Goal: Transaction & Acquisition: Purchase product/service

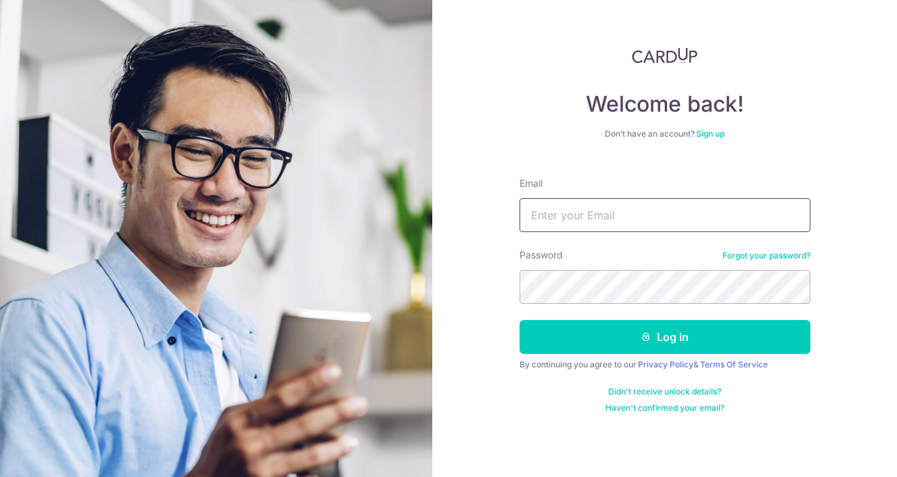
click at [591, 227] on input "Email" at bounding box center [665, 215] width 291 height 34
type input "ameliachua.27@gmail.com"
click at [520, 320] on button "Log in" at bounding box center [665, 337] width 291 height 34
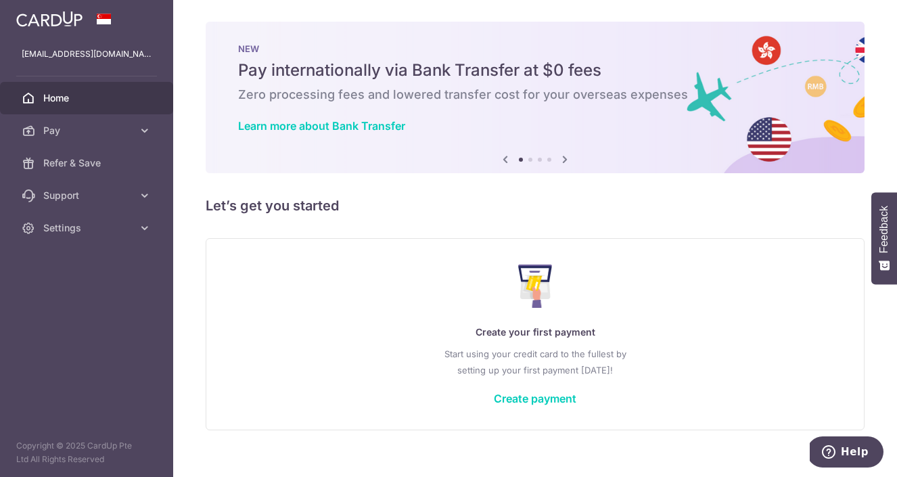
scroll to position [17, 0]
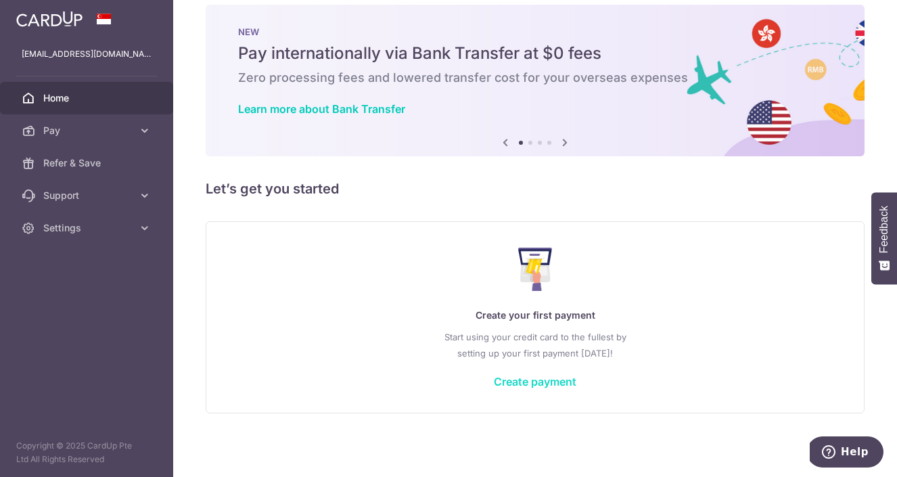
click at [528, 378] on link "Create payment" at bounding box center [535, 382] width 83 height 14
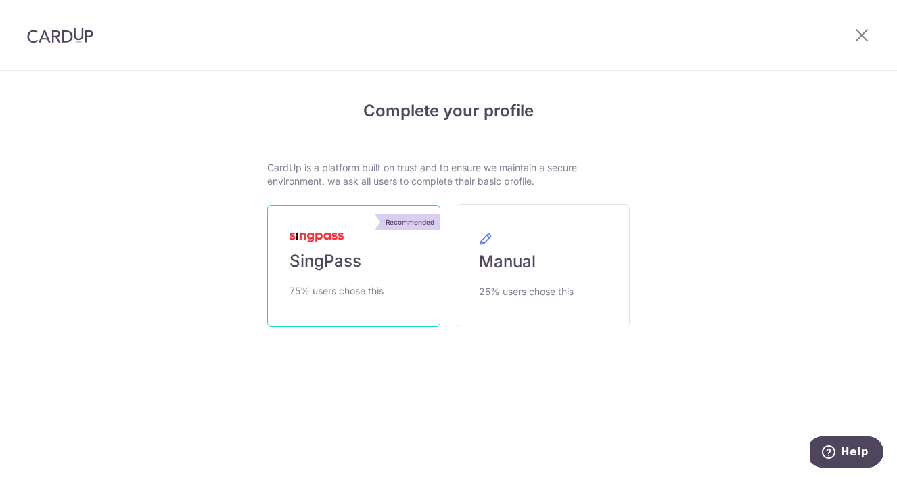
click at [404, 279] on link "Recommended SingPass 75% users chose this" at bounding box center [353, 266] width 173 height 122
click at [367, 258] on link "Recommended SingPass 75% users chose this" at bounding box center [353, 266] width 173 height 122
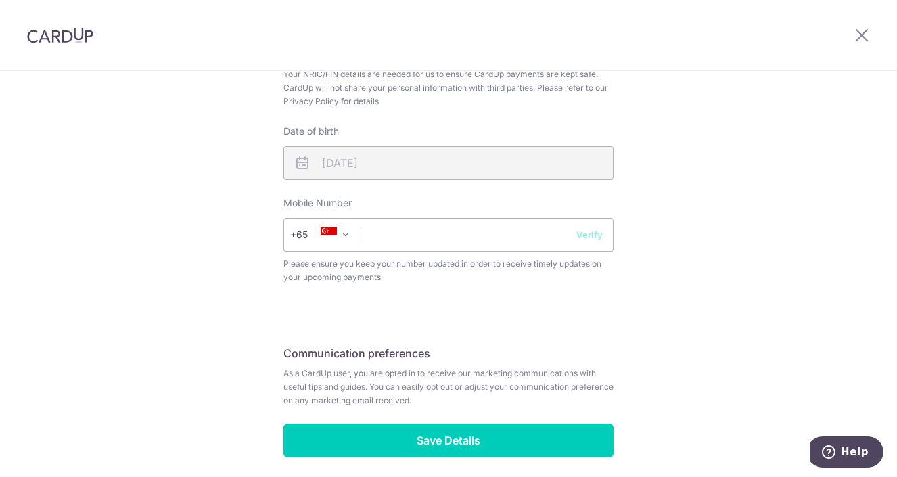
scroll to position [471, 0]
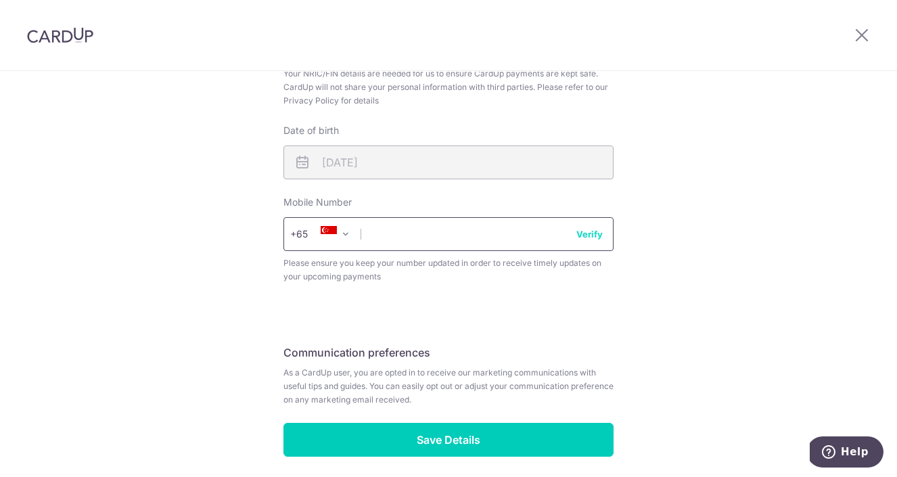
click at [477, 231] on input "text" at bounding box center [448, 234] width 330 height 34
type input "92274701"
select select "65"
click at [348, 232] on span at bounding box center [346, 234] width 16 height 16
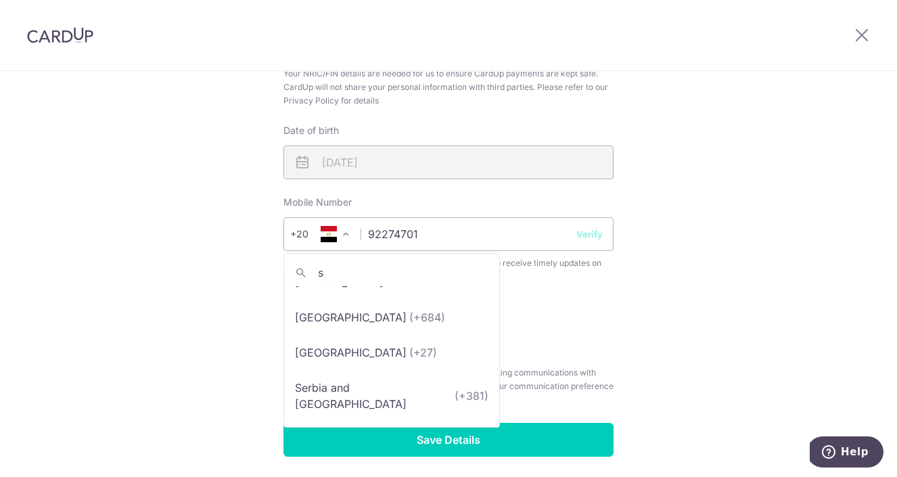
scroll to position [0, 0]
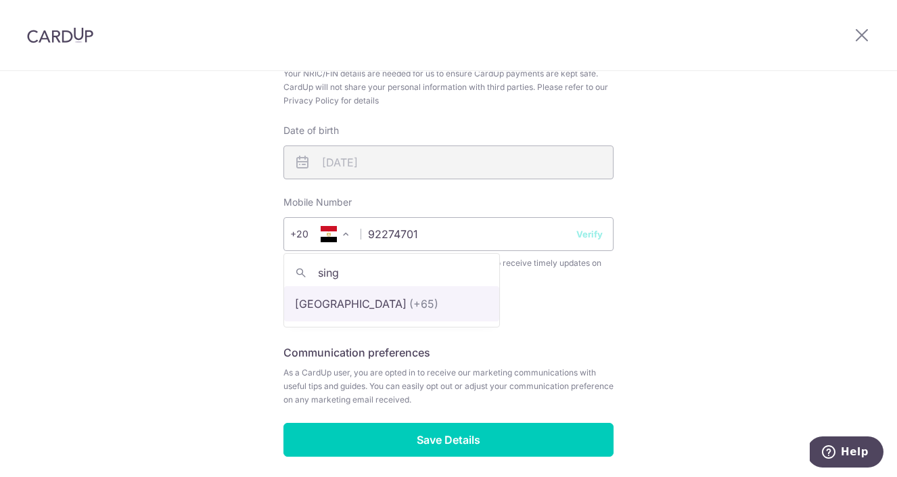
type input "sing"
select select "199"
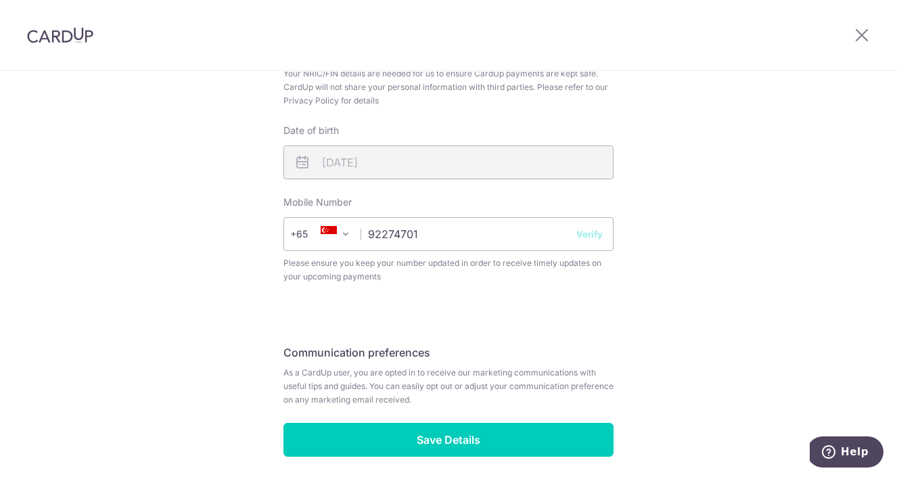
click at [393, 463] on div "Review your details Your Details Please provide your full name as per your NRIC…" at bounding box center [448, 69] width 363 height 903
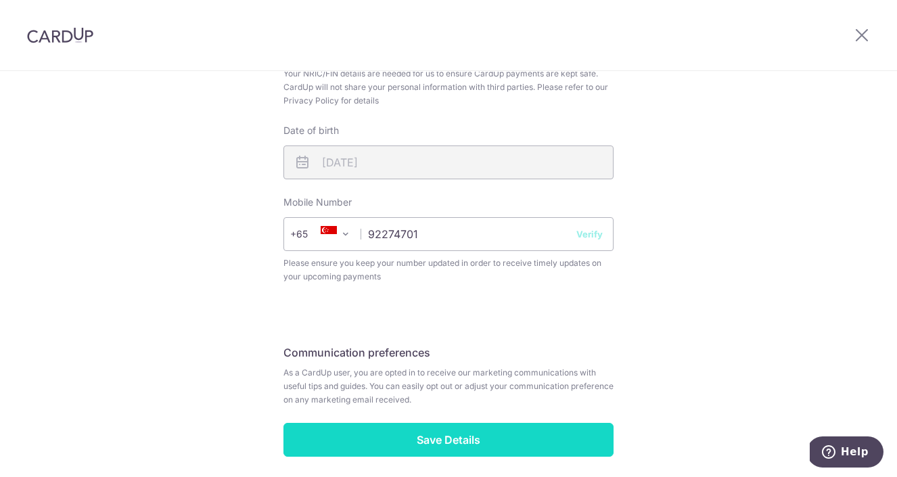
click at [405, 440] on input "Save Details" at bounding box center [448, 440] width 330 height 34
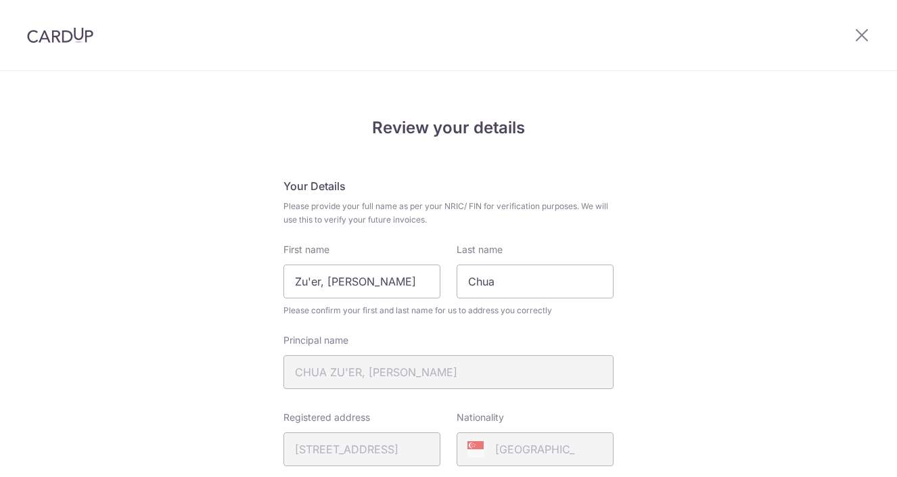
scroll to position [544, 0]
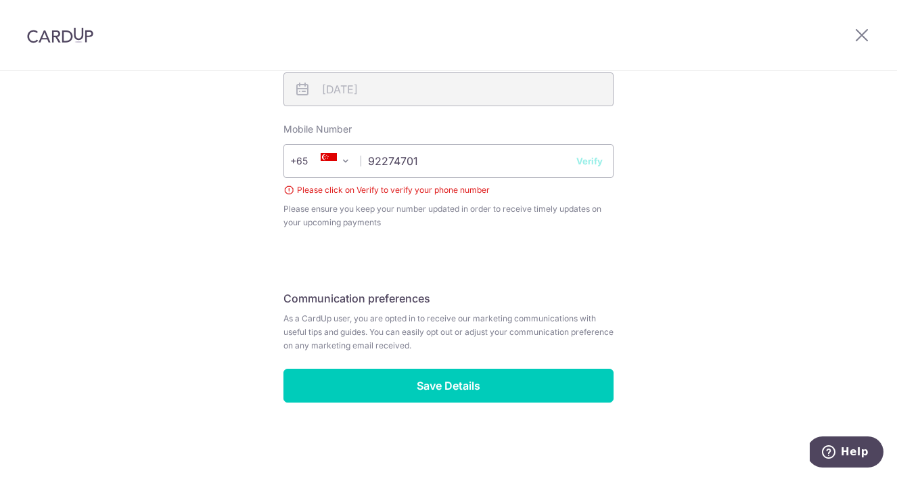
click at [597, 165] on button "Verify" at bounding box center [589, 161] width 26 height 14
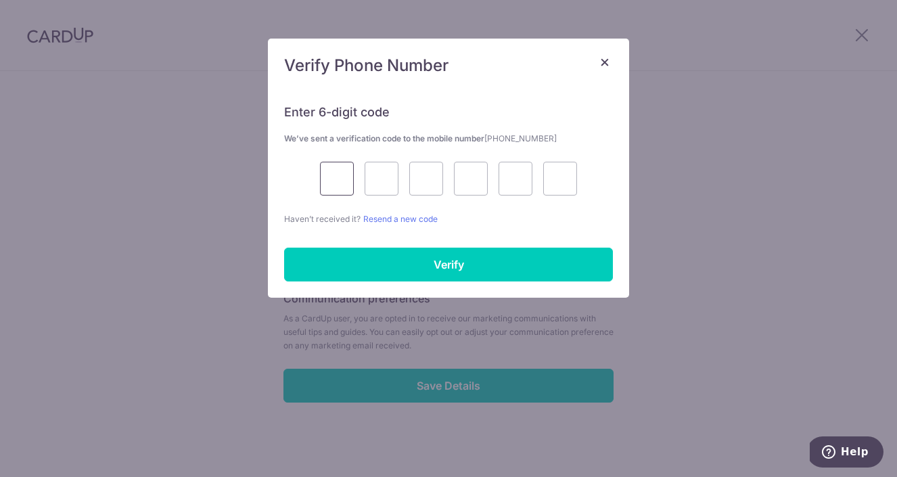
click at [334, 172] on input "text" at bounding box center [337, 179] width 34 height 34
type input "3"
type input "4"
type input "3"
type input "1"
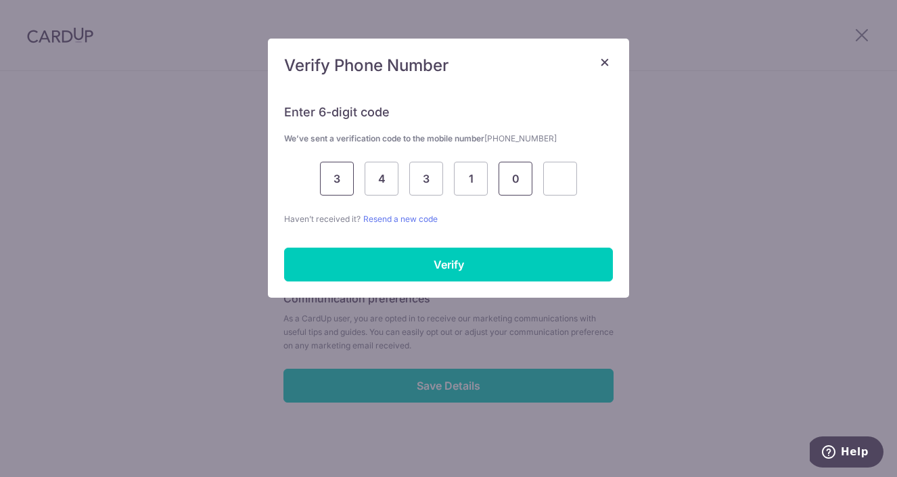
type input "0"
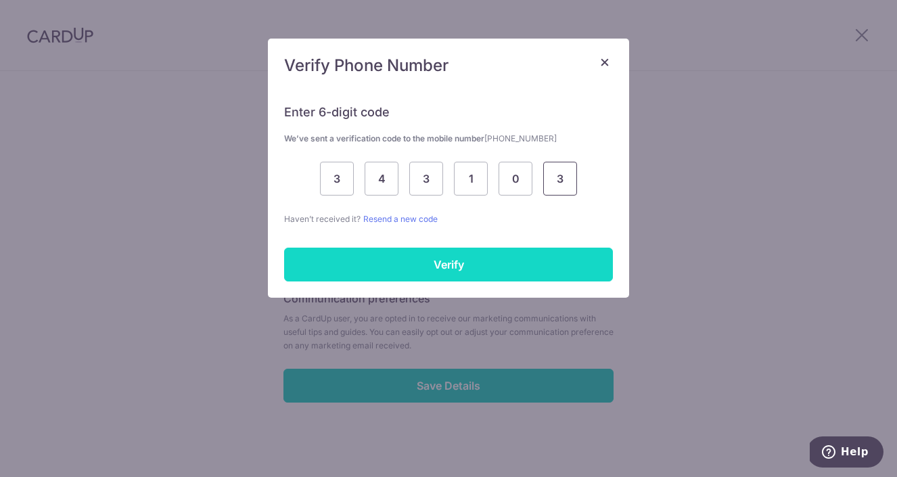
type input "3"
click at [378, 260] on input "Verify" at bounding box center [448, 265] width 329 height 34
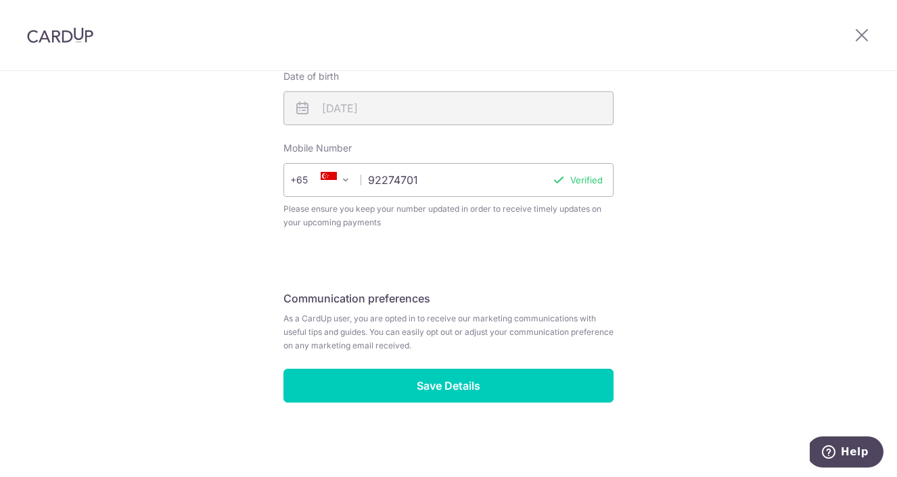
scroll to position [525, 0]
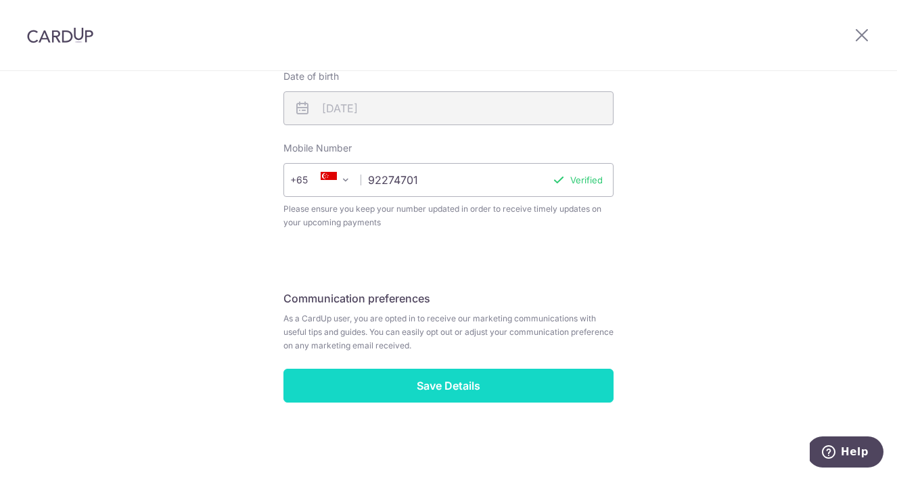
click at [493, 379] on input "Save Details" at bounding box center [448, 386] width 330 height 34
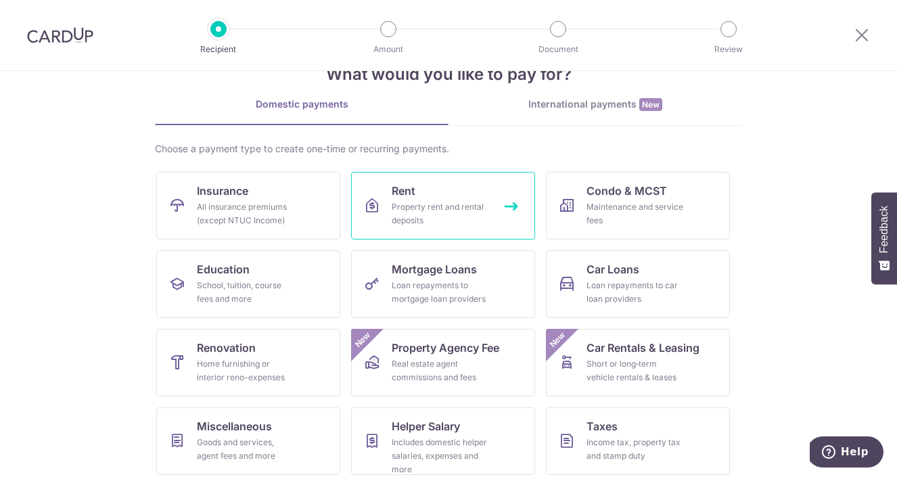
scroll to position [51, 0]
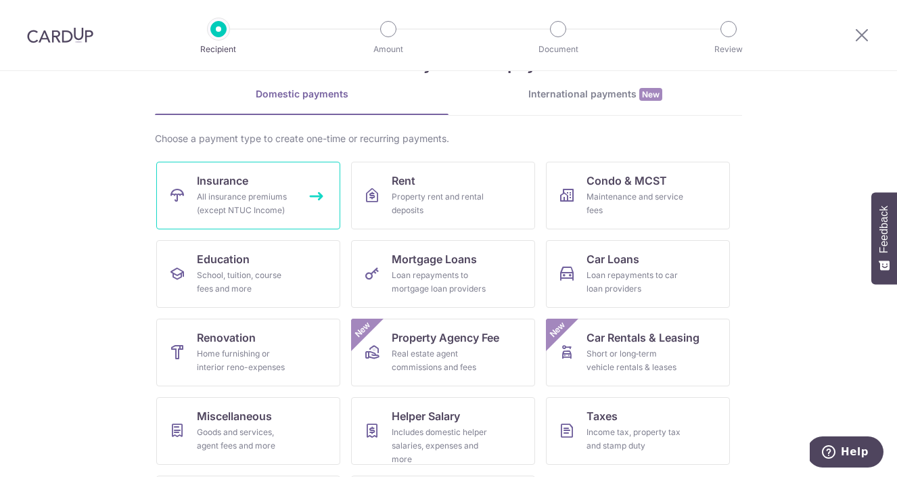
click at [300, 196] on link "Insurance All insurance premiums (except NTUC Income)" at bounding box center [248, 196] width 184 height 68
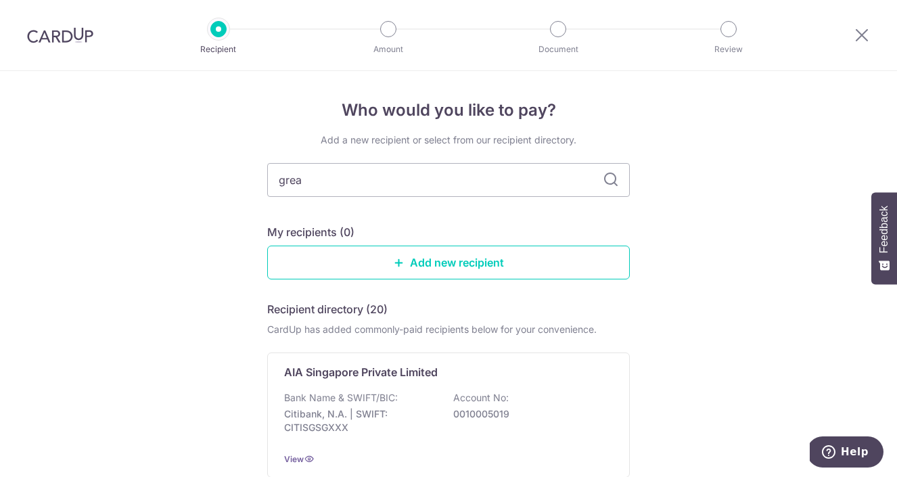
type input "great"
type input "g"
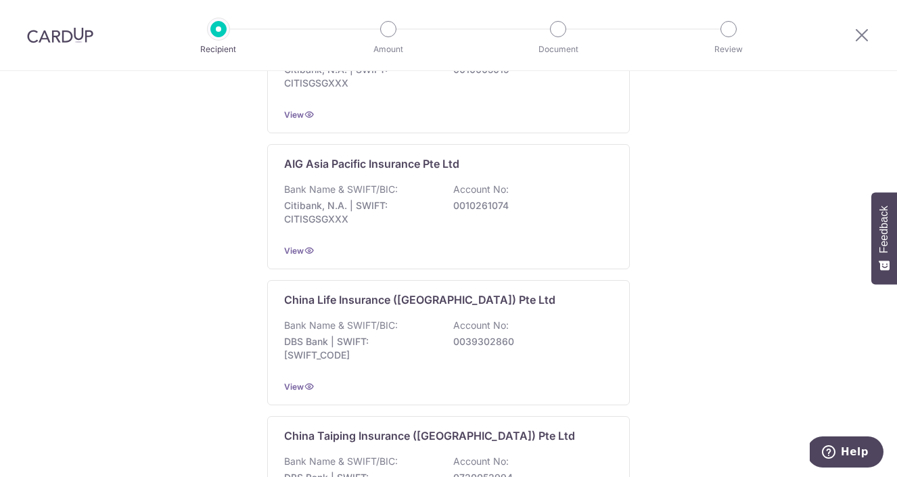
scroll to position [8, 0]
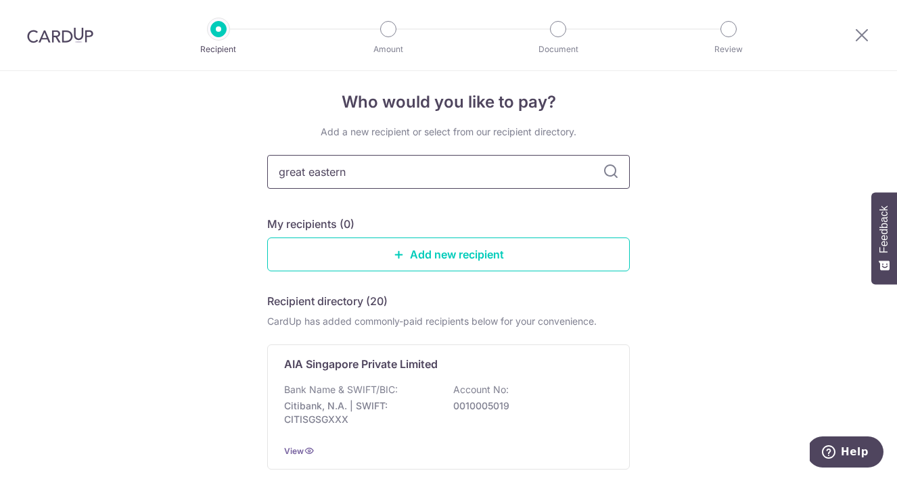
type input "great eastern"
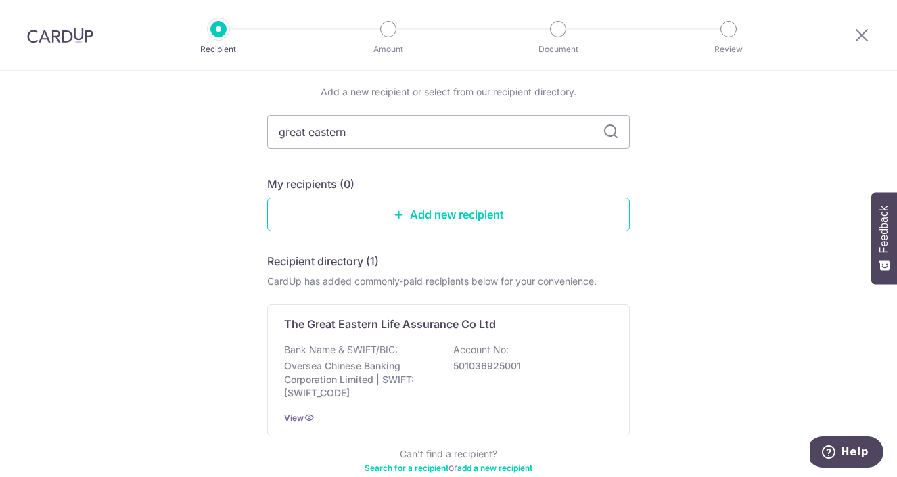
scroll to position [125, 0]
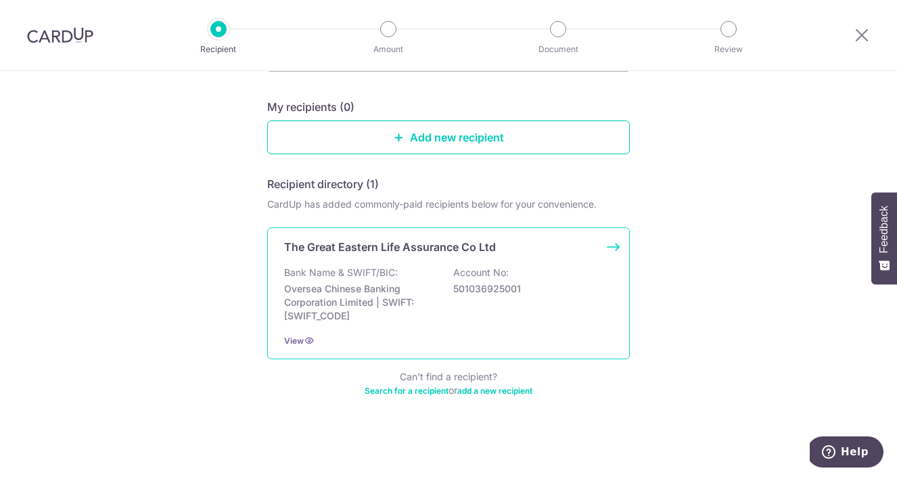
click at [299, 273] on p "Bank Name & SWIFT/BIC:" at bounding box center [341, 273] width 114 height 14
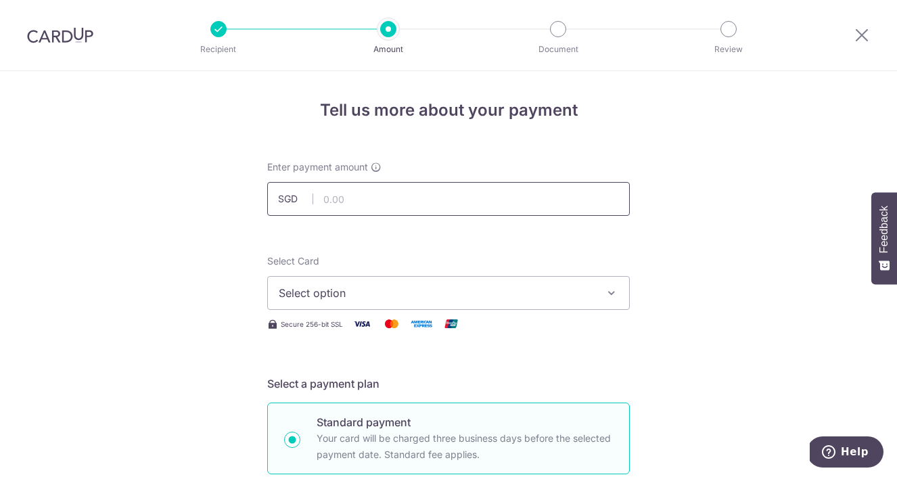
click at [346, 207] on input "text" at bounding box center [448, 199] width 363 height 34
type input "1,755.45"
click at [606, 287] on icon "button" at bounding box center [612, 293] width 14 height 14
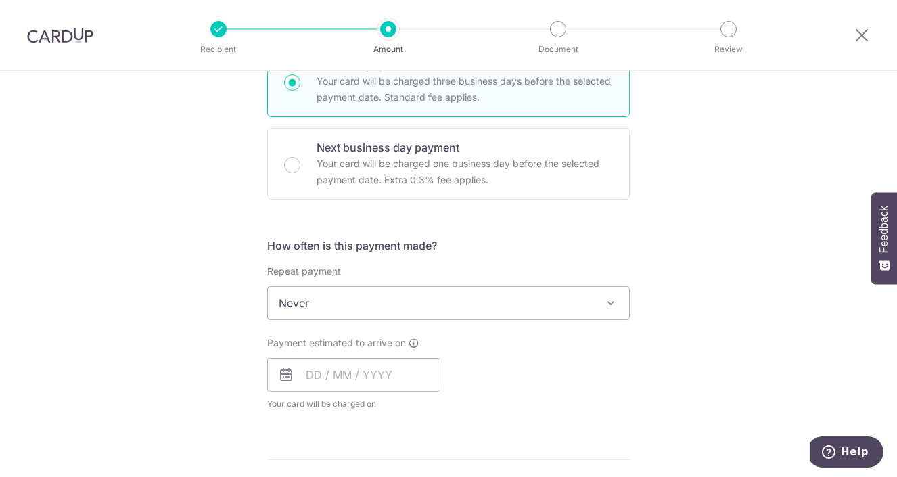
scroll to position [358, 0]
click at [616, 302] on span at bounding box center [611, 302] width 16 height 16
click at [647, 263] on div "Tell us more about your payment Enter payment amount SGD 1,755.45 1755.45 Selec…" at bounding box center [448, 325] width 897 height 1224
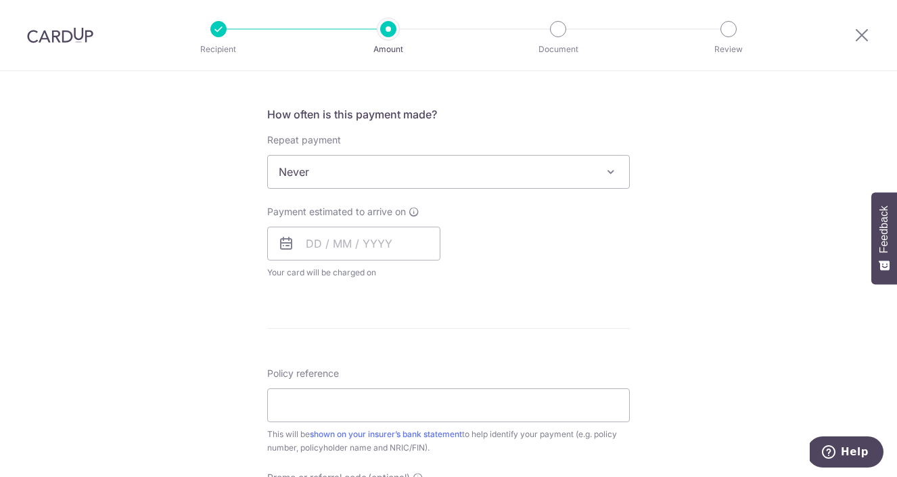
scroll to position [491, 0]
click at [363, 242] on input "text" at bounding box center [353, 242] width 173 height 34
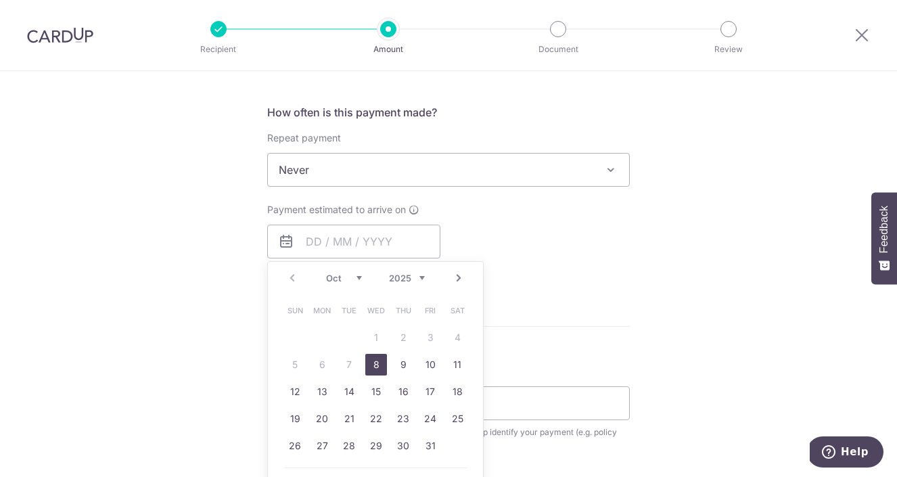
click at [403, 202] on div "How often is this payment made? Repeat payment Never Every week Every month Eve…" at bounding box center [448, 196] width 363 height 184
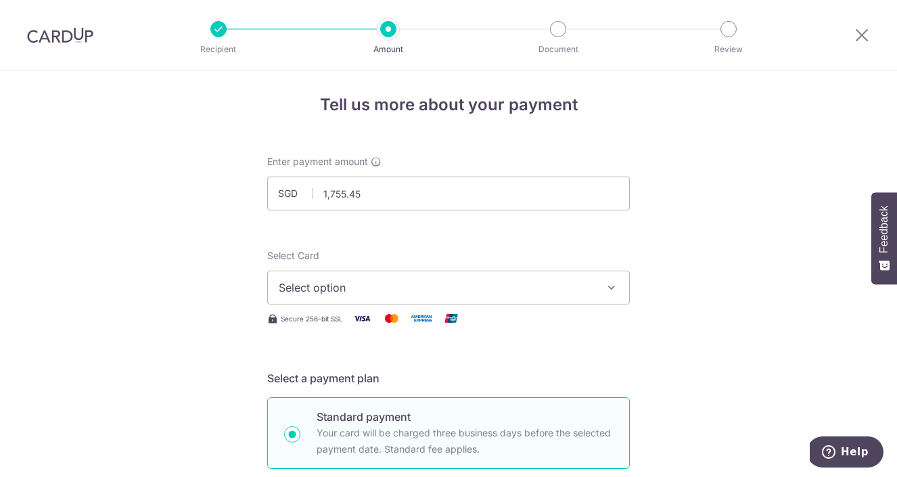
scroll to position [0, 0]
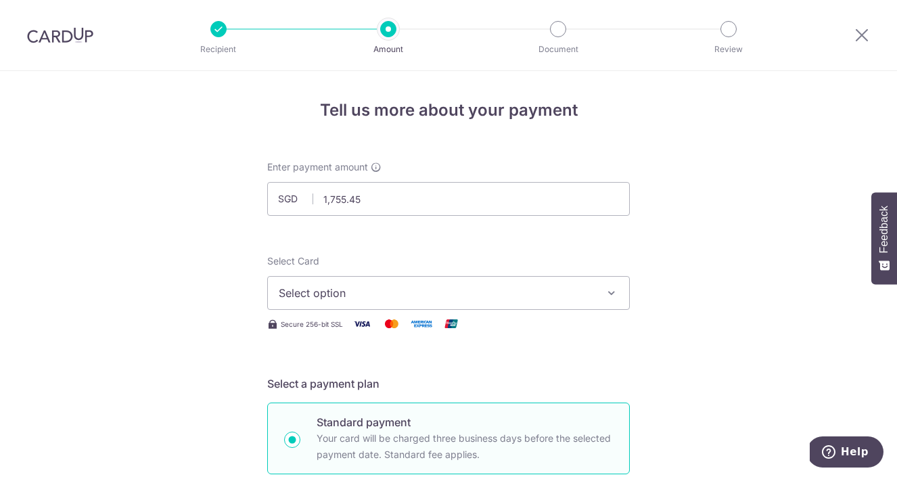
click at [388, 300] on span "Select option" at bounding box center [436, 293] width 315 height 16
click at [378, 327] on span "Add credit card" at bounding box center [460, 331] width 315 height 14
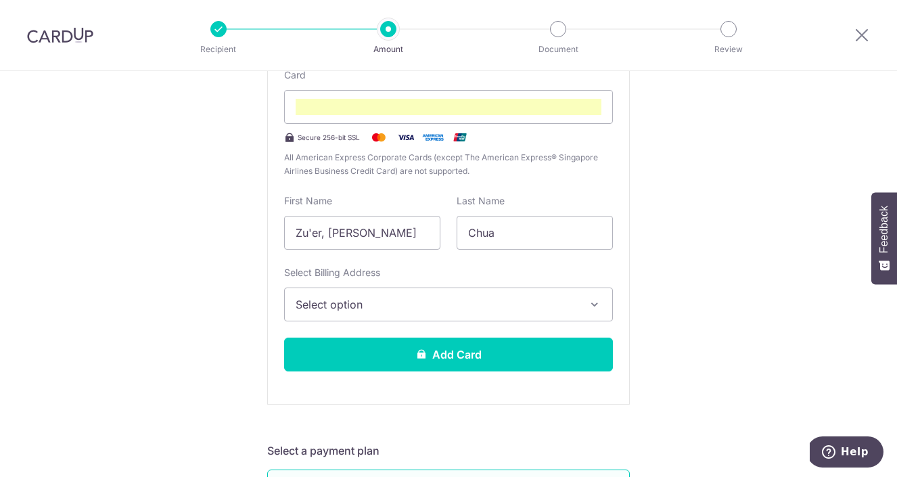
scroll to position [344, 0]
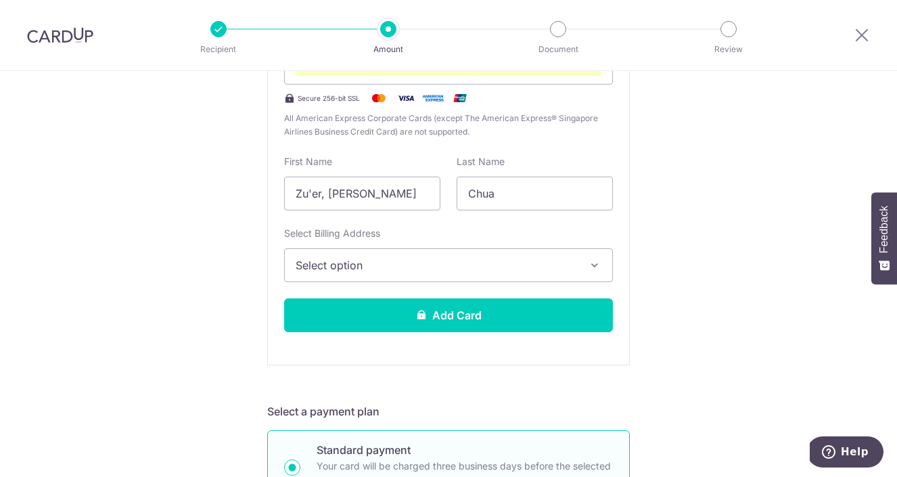
click at [456, 258] on span "Select option" at bounding box center [436, 265] width 281 height 16
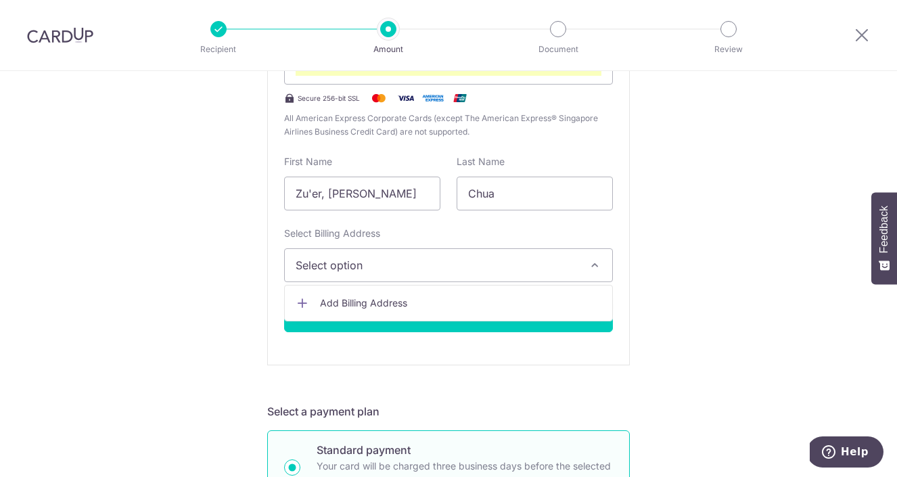
click at [441, 293] on link "Add Billing Address" at bounding box center [448, 303] width 327 height 24
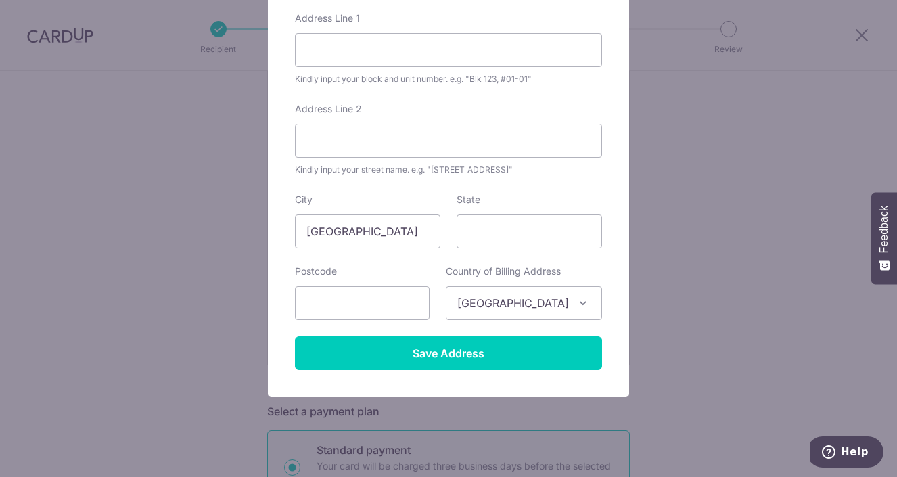
scroll to position [198, 0]
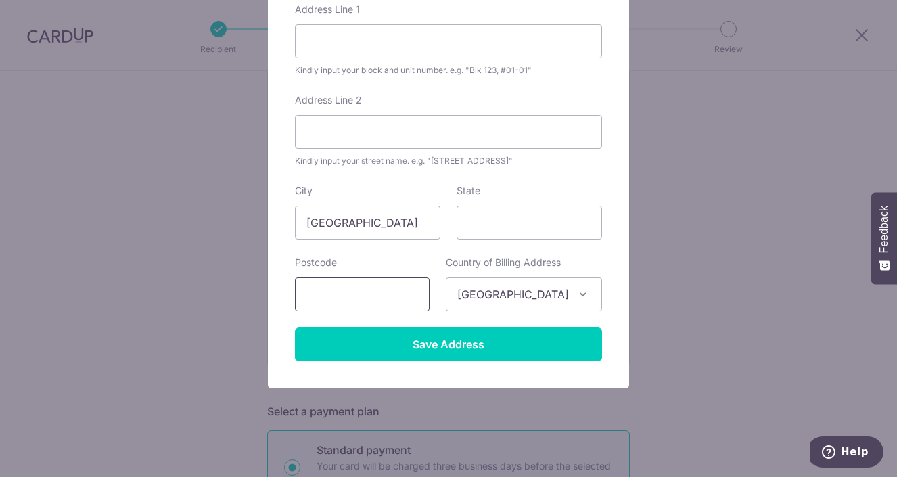
click at [396, 306] on input "text" at bounding box center [362, 294] width 135 height 34
type input "459925"
type input "[PERSON_NAME] Street"
type input "459925"
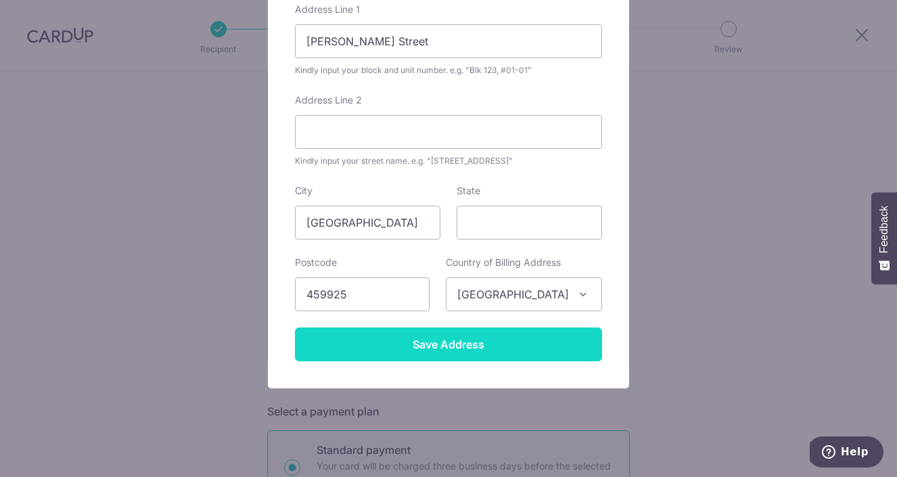
click at [397, 342] on input "Save Address" at bounding box center [448, 344] width 307 height 34
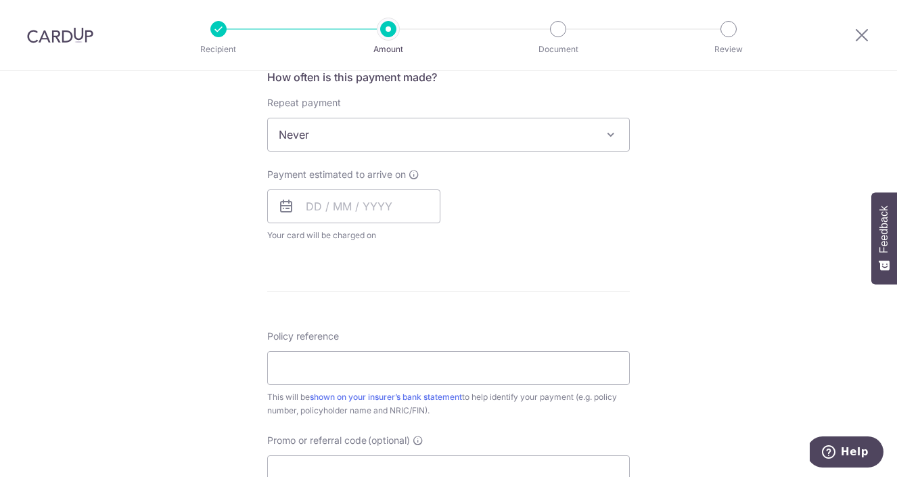
scroll to position [921, 0]
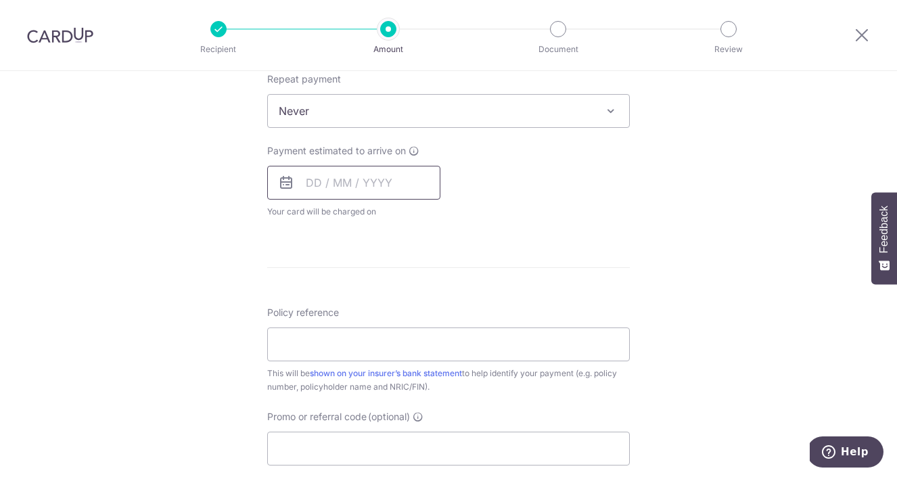
click at [402, 168] on input "text" at bounding box center [353, 183] width 173 height 34
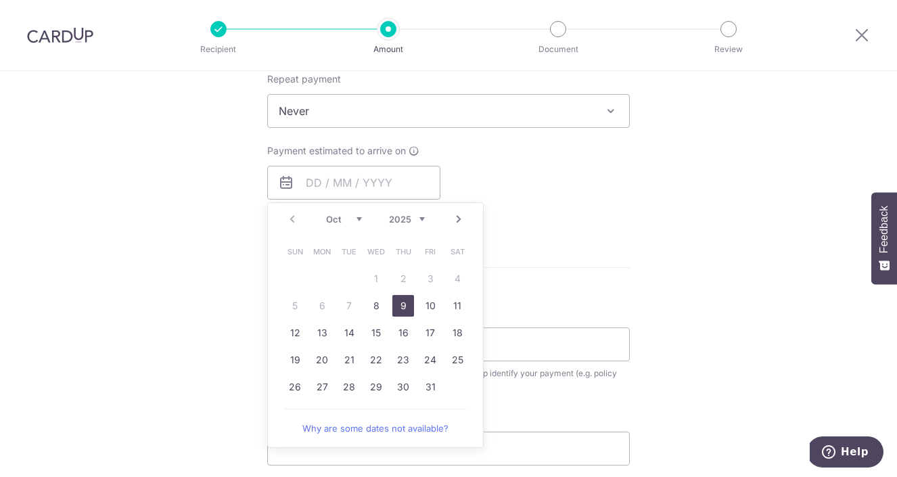
click at [403, 297] on link "9" at bounding box center [403, 306] width 22 height 22
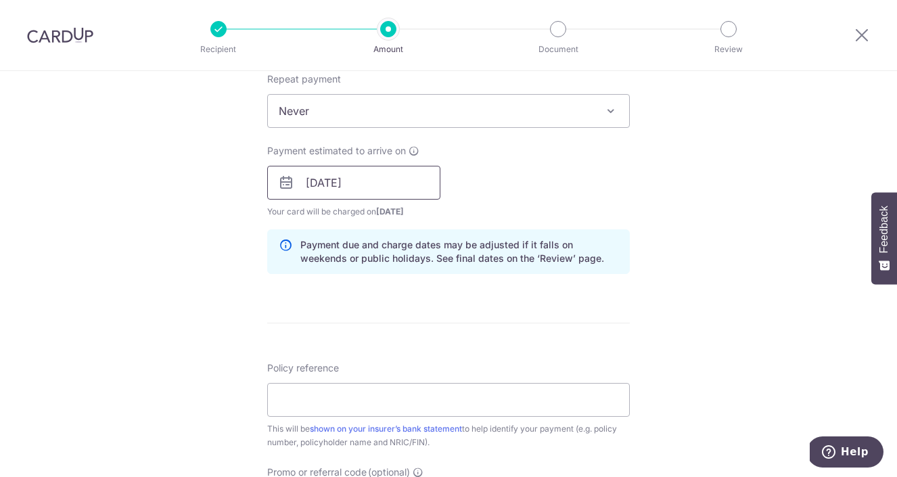
click at [413, 176] on input "[DATE]" at bounding box center [353, 183] width 173 height 34
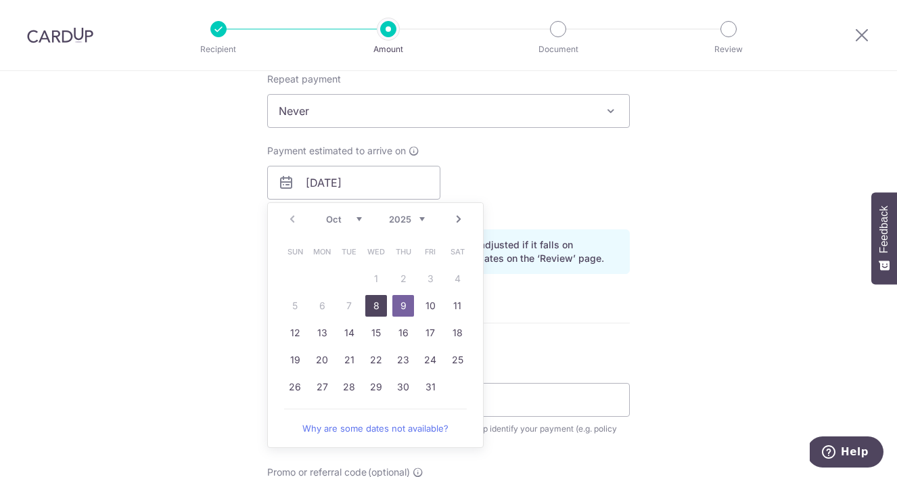
click at [376, 302] on link "8" at bounding box center [376, 306] width 22 height 22
type input "[DATE]"
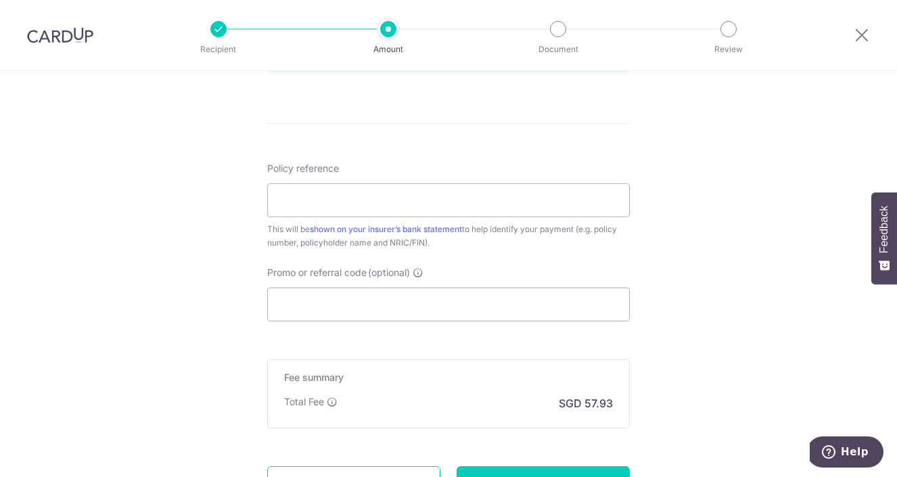
scroll to position [1122, 0]
click at [415, 187] on input "Policy reference" at bounding box center [448, 198] width 363 height 34
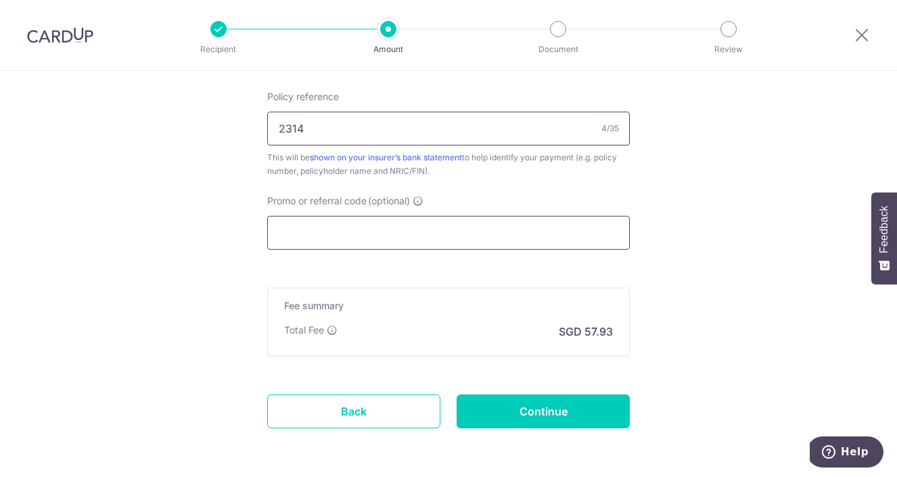
scroll to position [1242, 0]
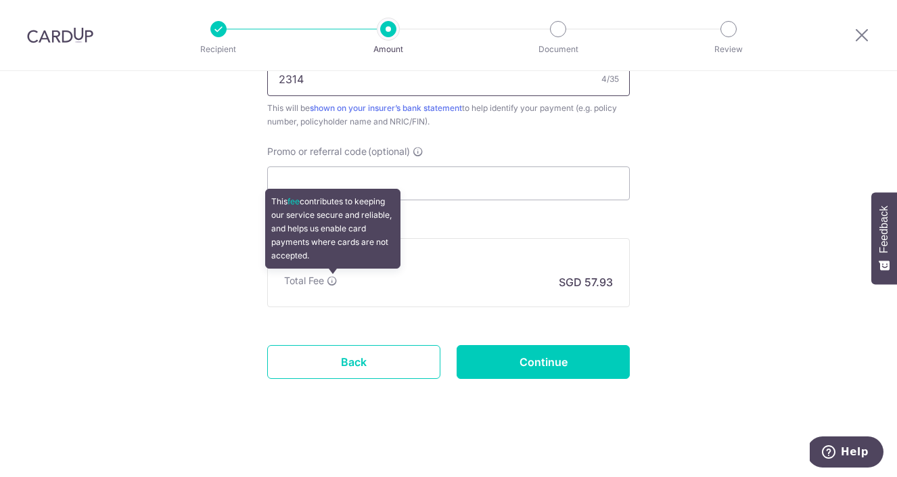
type input "2314"
click at [335, 281] on icon at bounding box center [332, 280] width 11 height 11
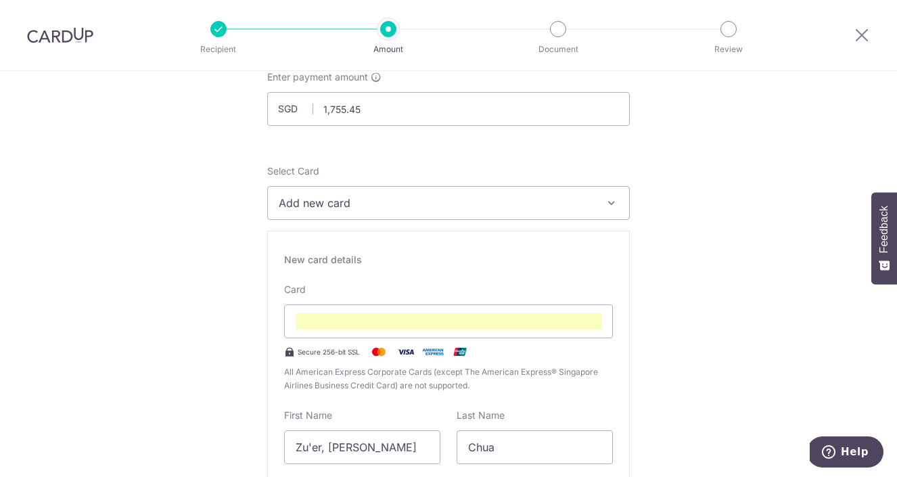
scroll to position [0, 0]
